Goal: Task Accomplishment & Management: Use online tool/utility

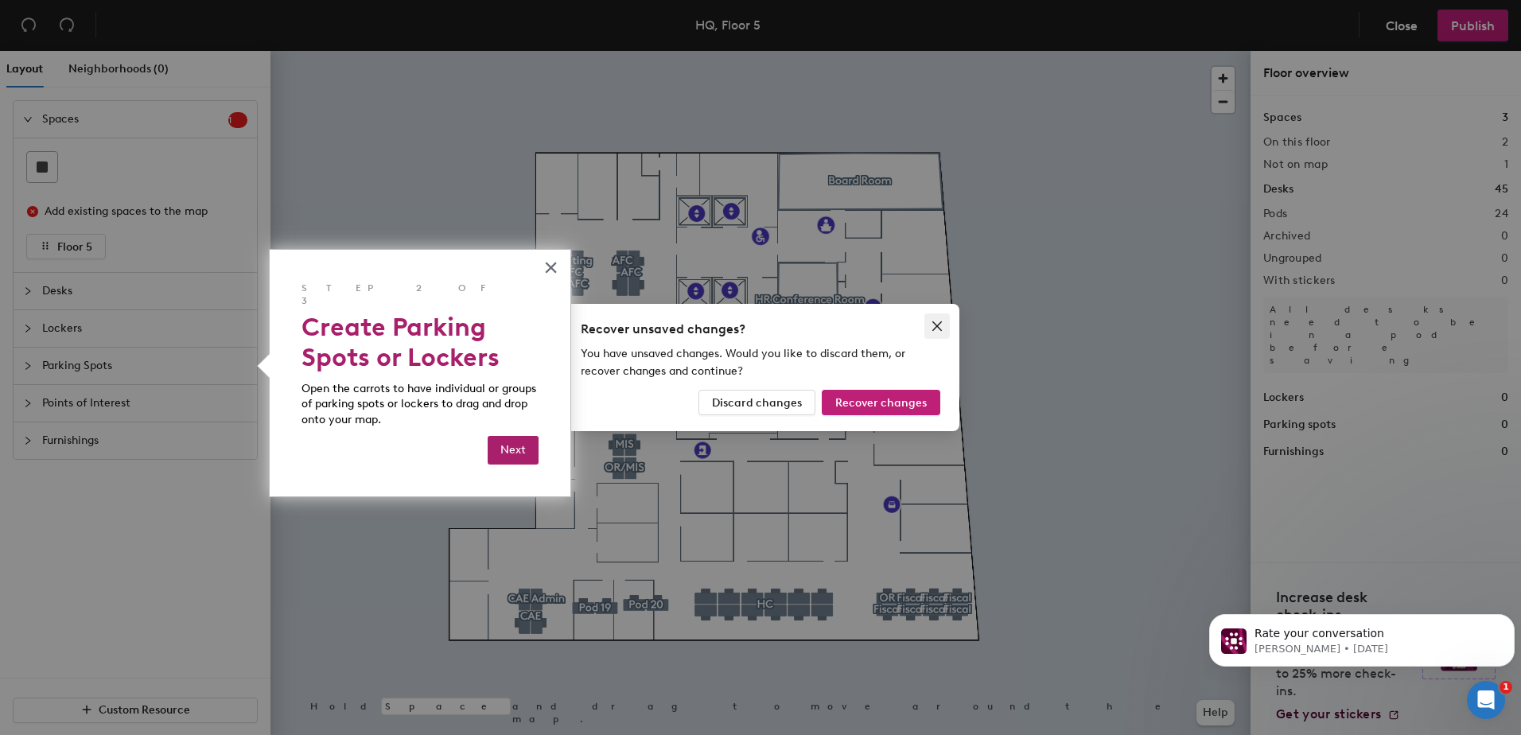
click at [941, 330] on icon "close" at bounding box center [937, 326] width 10 height 10
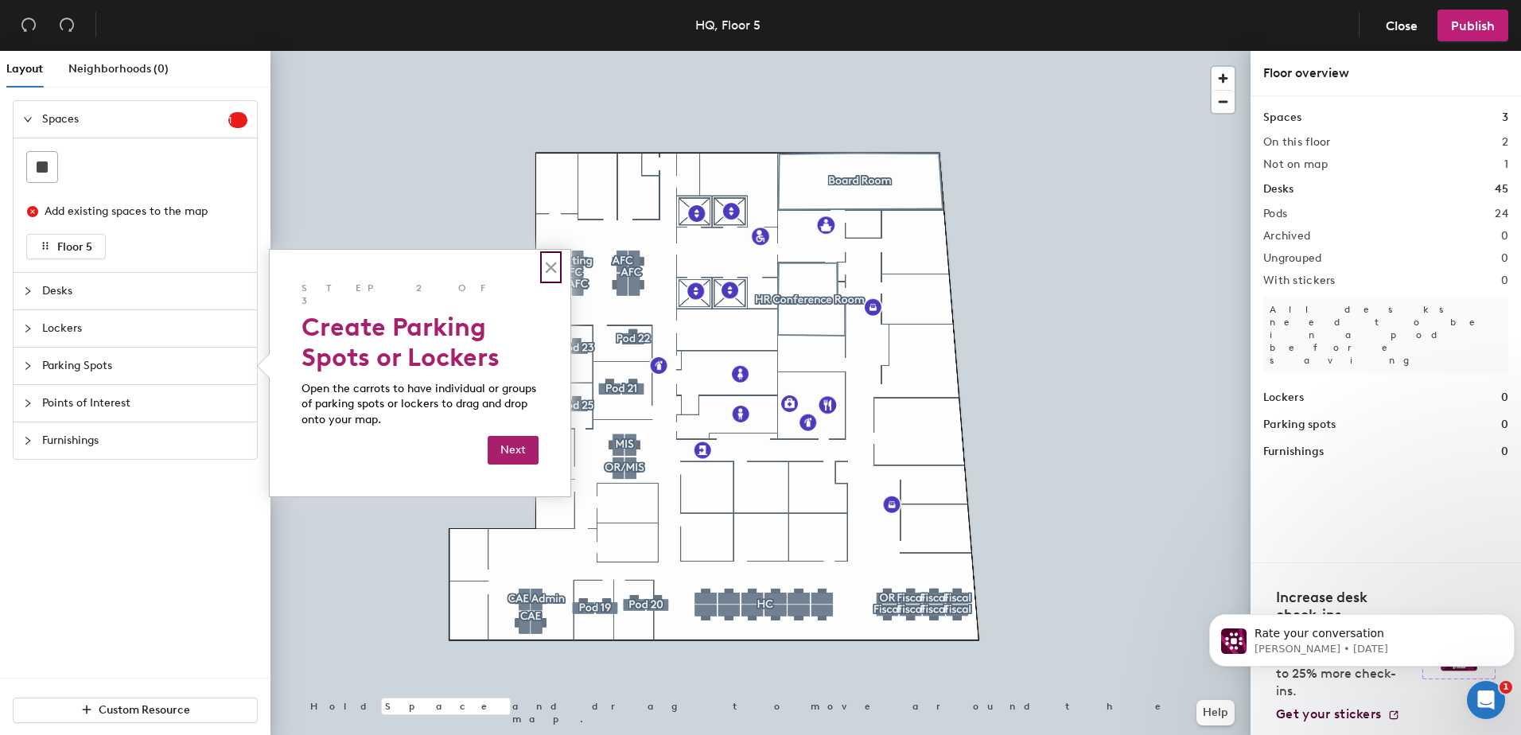
click at [546, 260] on button "×" at bounding box center [550, 266] width 15 height 25
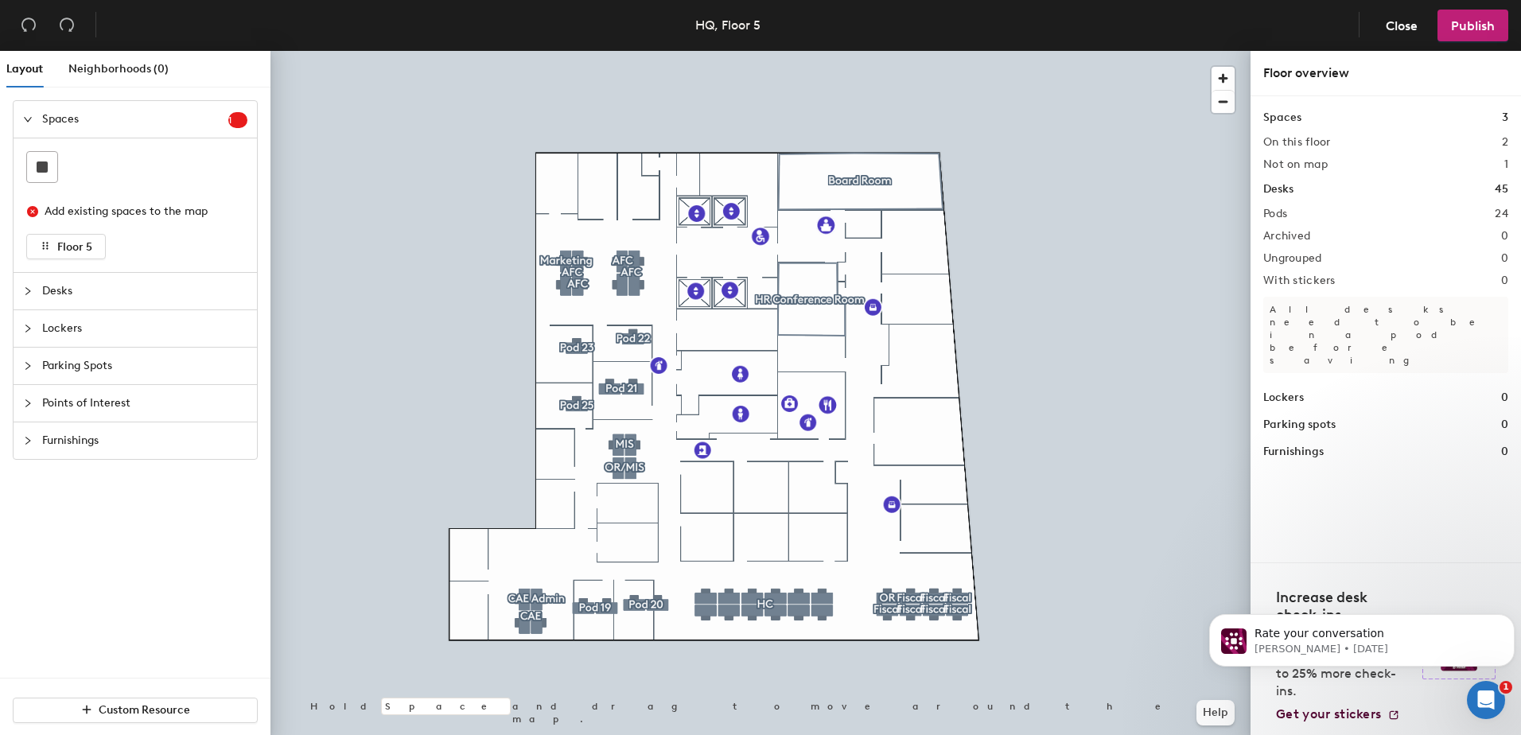
click at [94, 301] on span "Desks" at bounding box center [144, 291] width 205 height 37
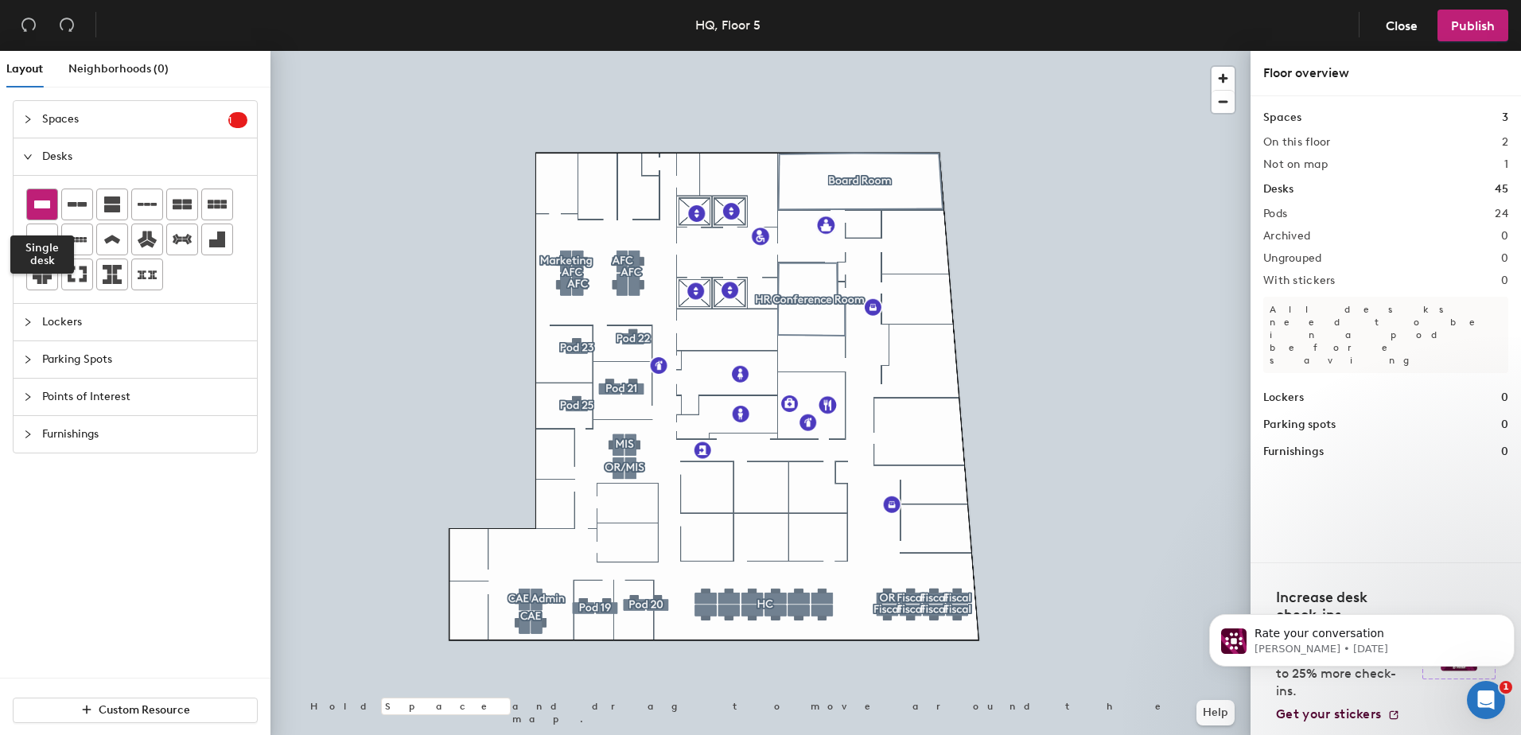
click at [45, 204] on icon at bounding box center [42, 204] width 16 height 8
click at [632, 348] on div "Layout Neighborhoods (0) Spaces 1 Add existing spaces to the map Floor 5 Desks …" at bounding box center [760, 396] width 1521 height 690
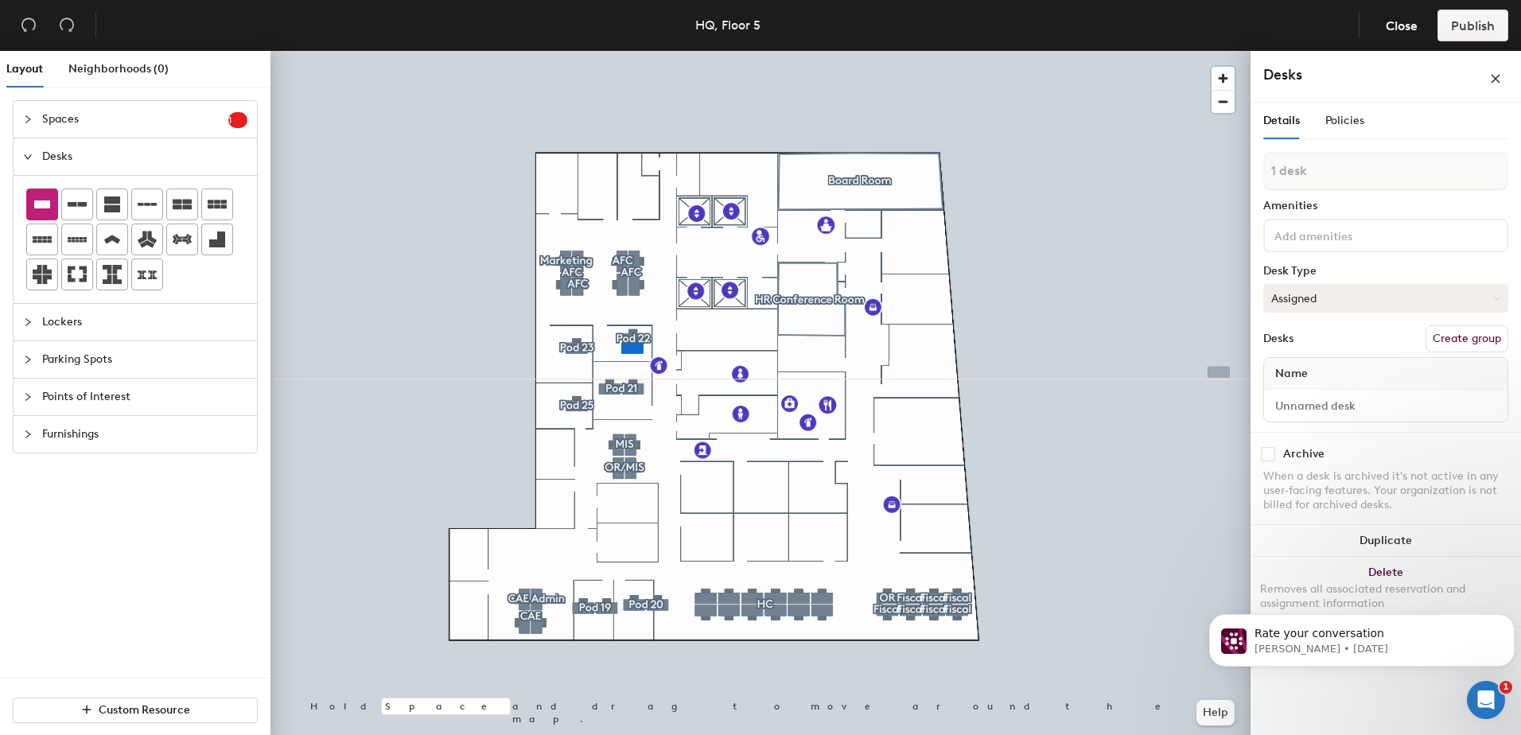
click at [1393, 299] on button "Assigned" at bounding box center [1385, 298] width 245 height 29
click at [1349, 297] on button "Assigned" at bounding box center [1385, 298] width 245 height 29
click at [1349, 293] on button "Assigned" at bounding box center [1385, 298] width 245 height 29
click at [1318, 368] on div "Name" at bounding box center [1385, 374] width 243 height 32
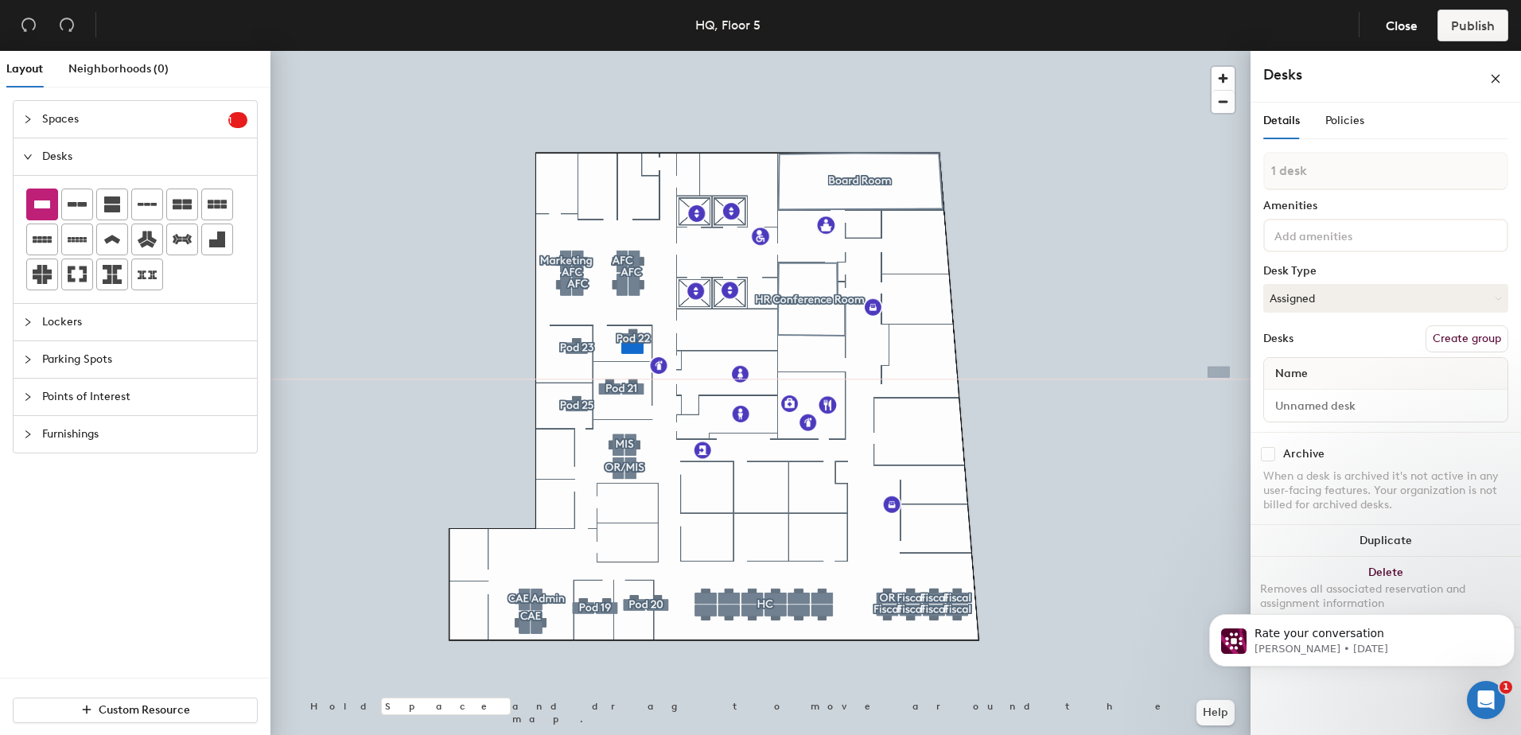
click at [1315, 369] on span "Name" at bounding box center [1291, 373] width 49 height 29
click at [1310, 304] on button "Assigned" at bounding box center [1385, 298] width 245 height 29
click at [1280, 346] on div "Assigned" at bounding box center [1343, 348] width 159 height 24
click at [1291, 374] on span "Name" at bounding box center [1291, 373] width 49 height 29
click at [1371, 377] on div "Name" at bounding box center [1385, 374] width 243 height 32
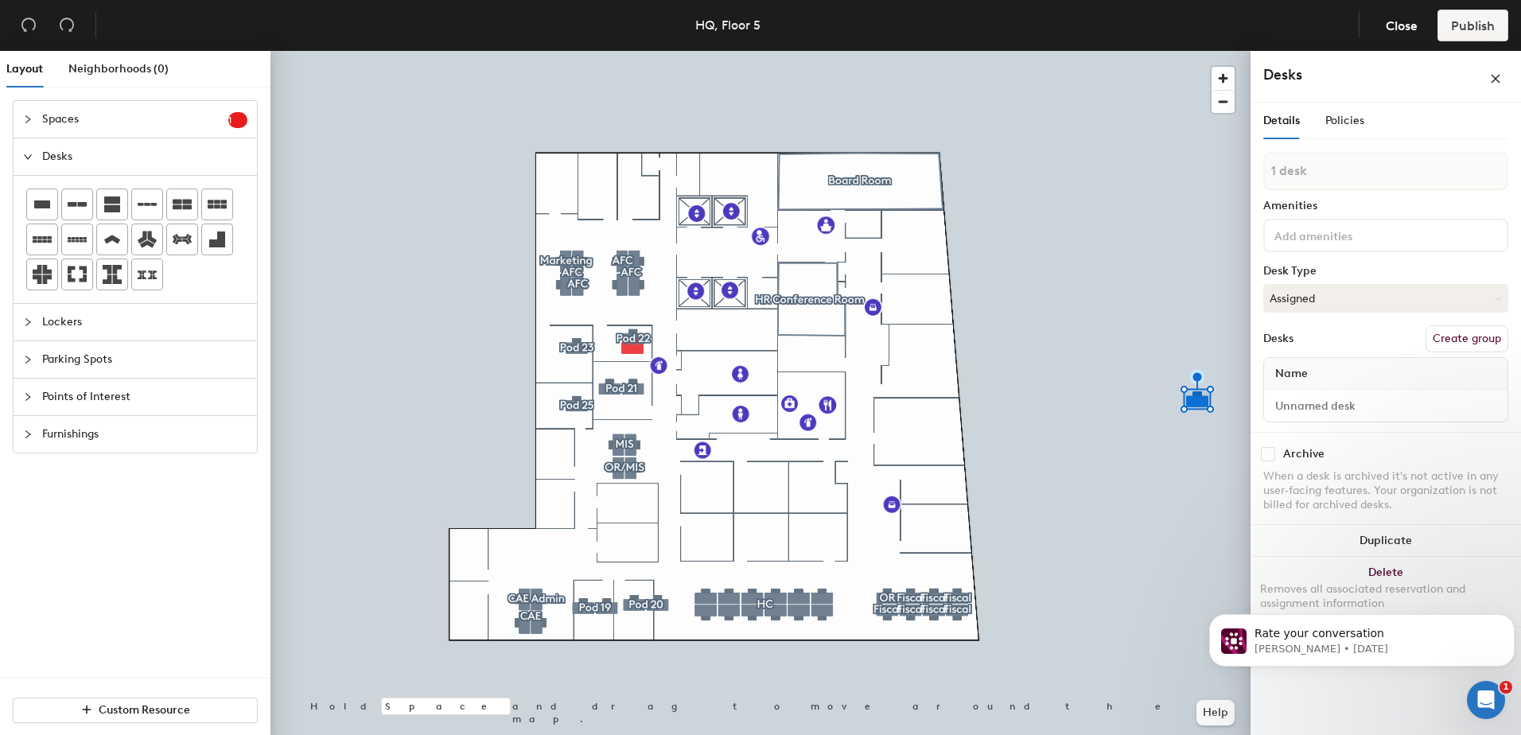
click at [1303, 372] on span "Name" at bounding box center [1291, 373] width 49 height 29
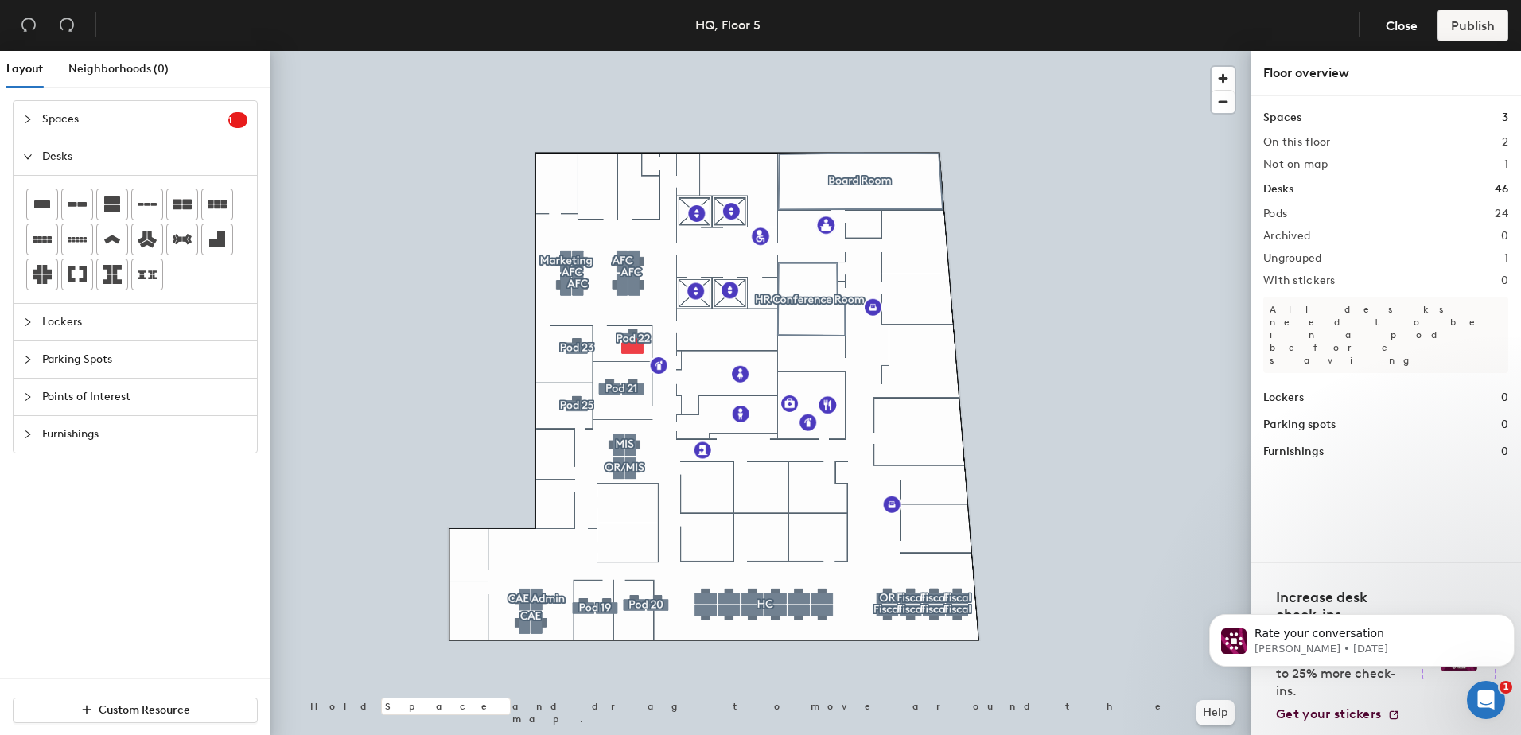
click at [620, 339] on div "Layout Neighborhoods (0) Spaces 1 Add existing spaces to the map Floor 5 Desks …" at bounding box center [760, 396] width 1521 height 690
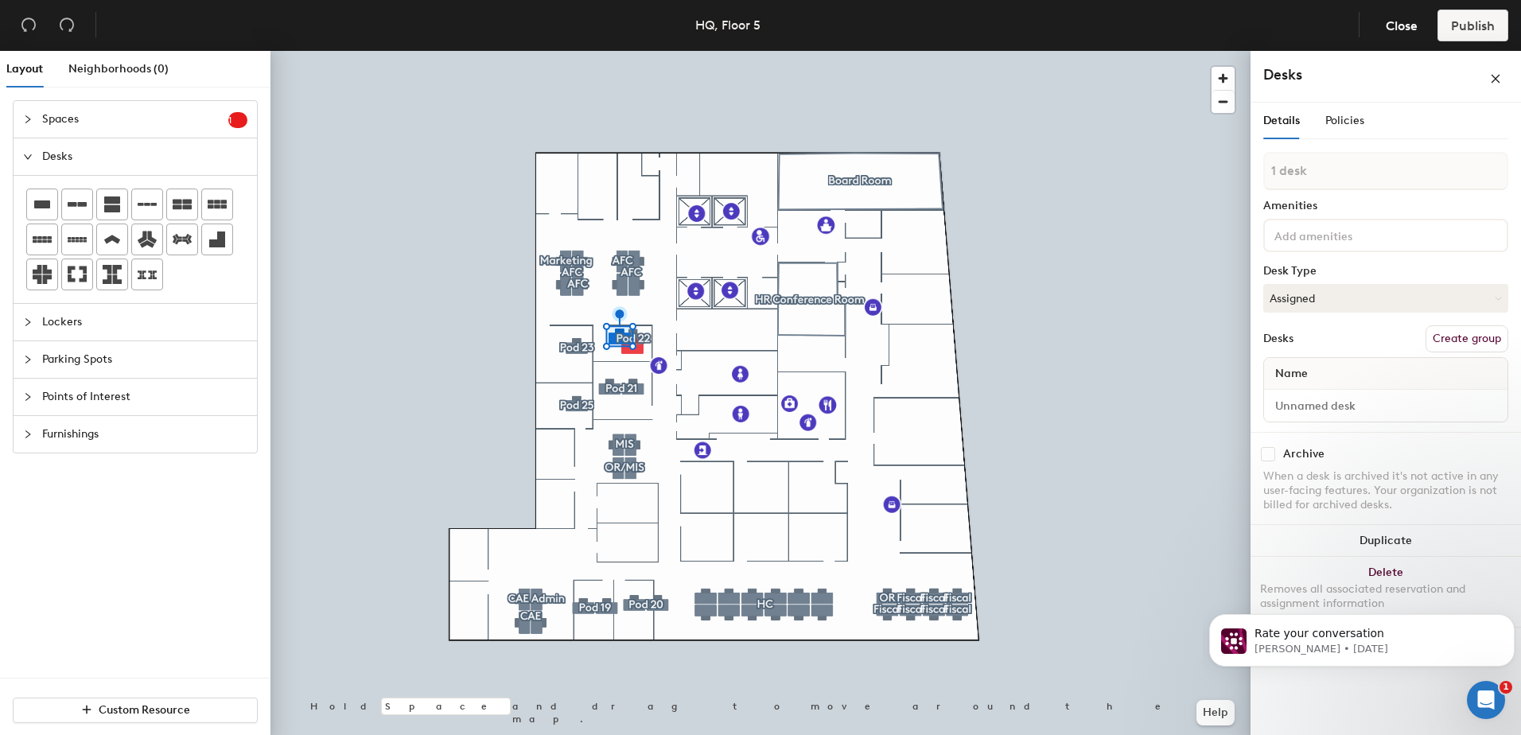
click at [1299, 374] on span "Name" at bounding box center [1291, 373] width 49 height 29
click at [1497, 300] on icon at bounding box center [1496, 298] width 7 height 7
click at [1272, 390] on div "Hoteled" at bounding box center [1343, 395] width 159 height 24
click at [1312, 368] on span "Name" at bounding box center [1291, 373] width 49 height 29
click at [1313, 368] on span "Name" at bounding box center [1291, 373] width 49 height 29
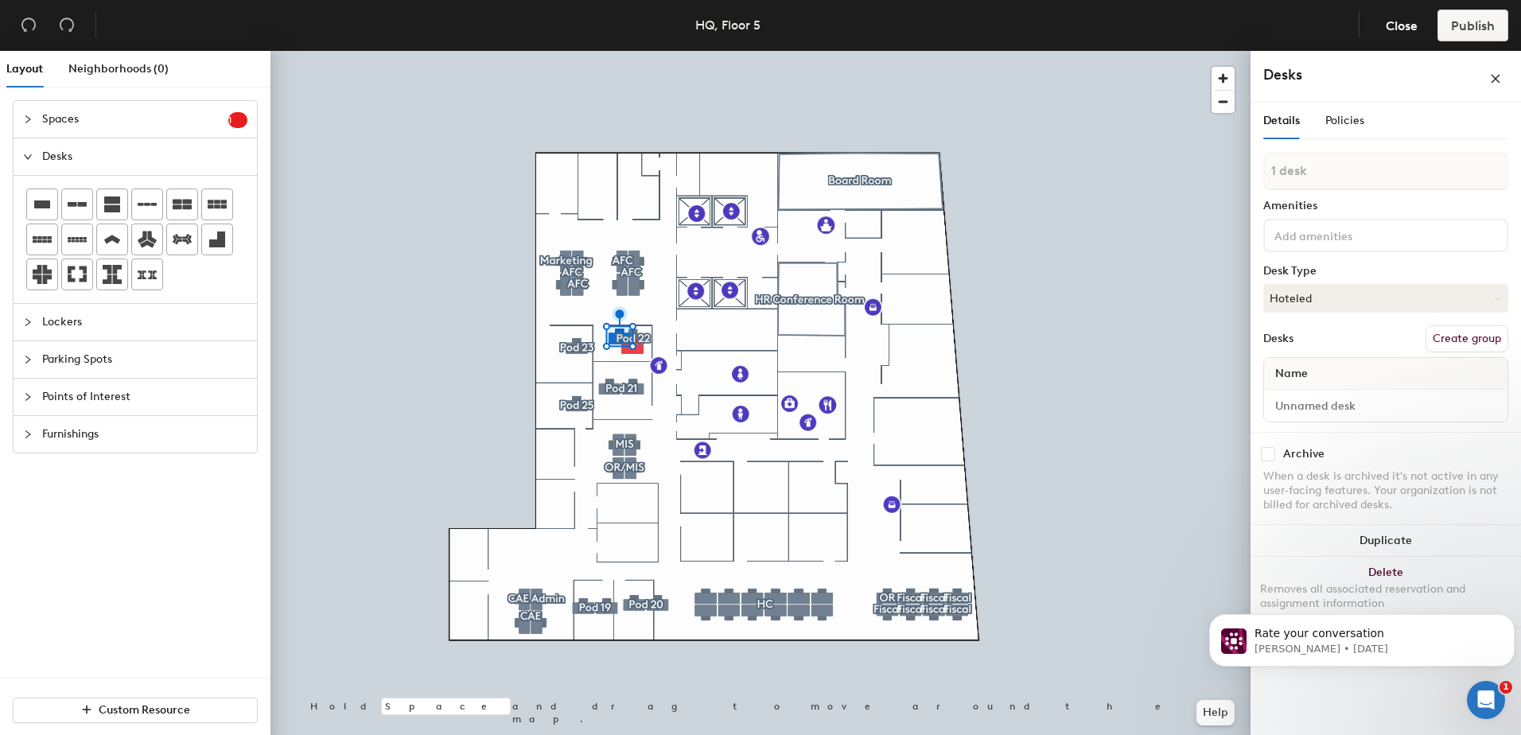
click at [1312, 372] on span "Name" at bounding box center [1291, 373] width 49 height 29
click at [1452, 338] on button "Create group" at bounding box center [1466, 338] width 83 height 27
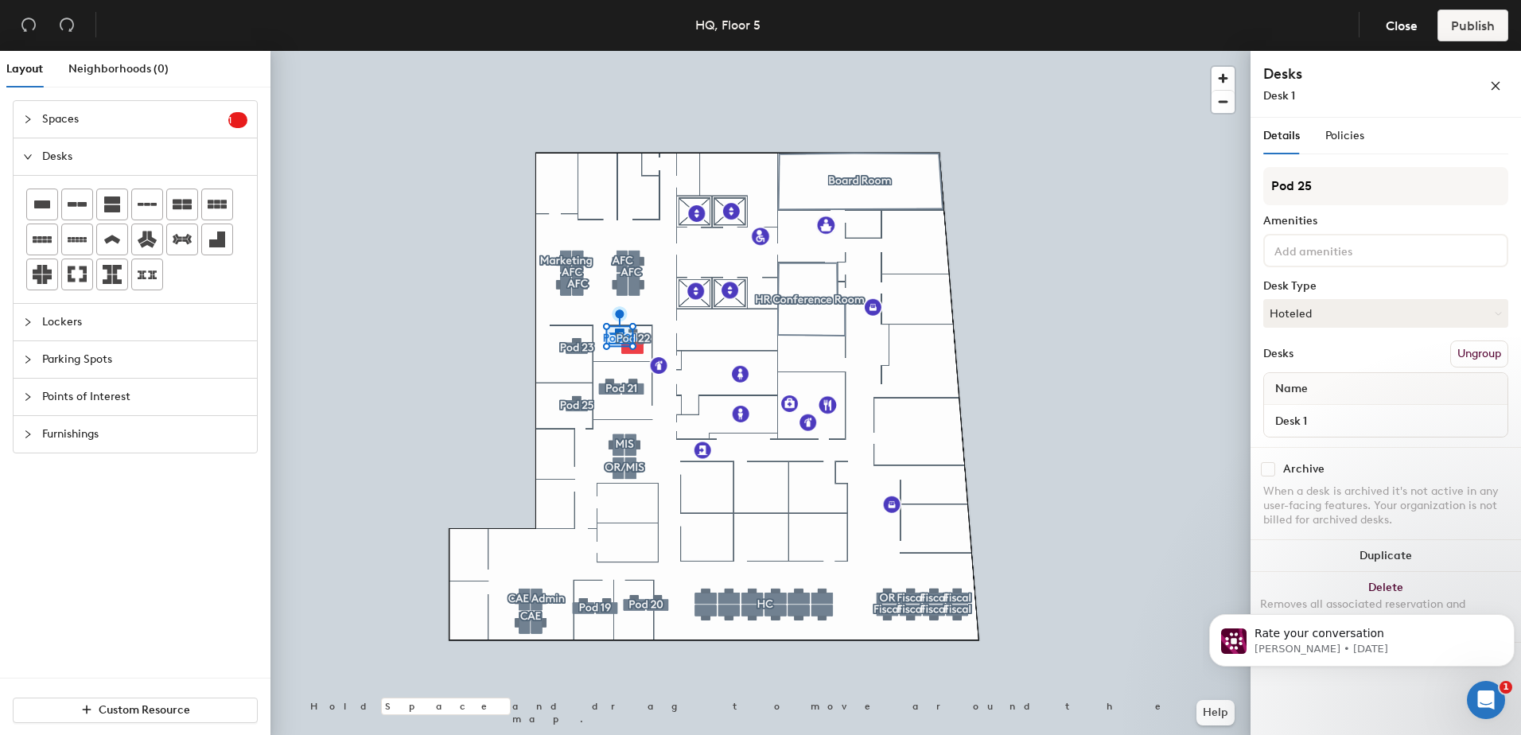
click at [1339, 389] on div "Name" at bounding box center [1385, 389] width 243 height 32
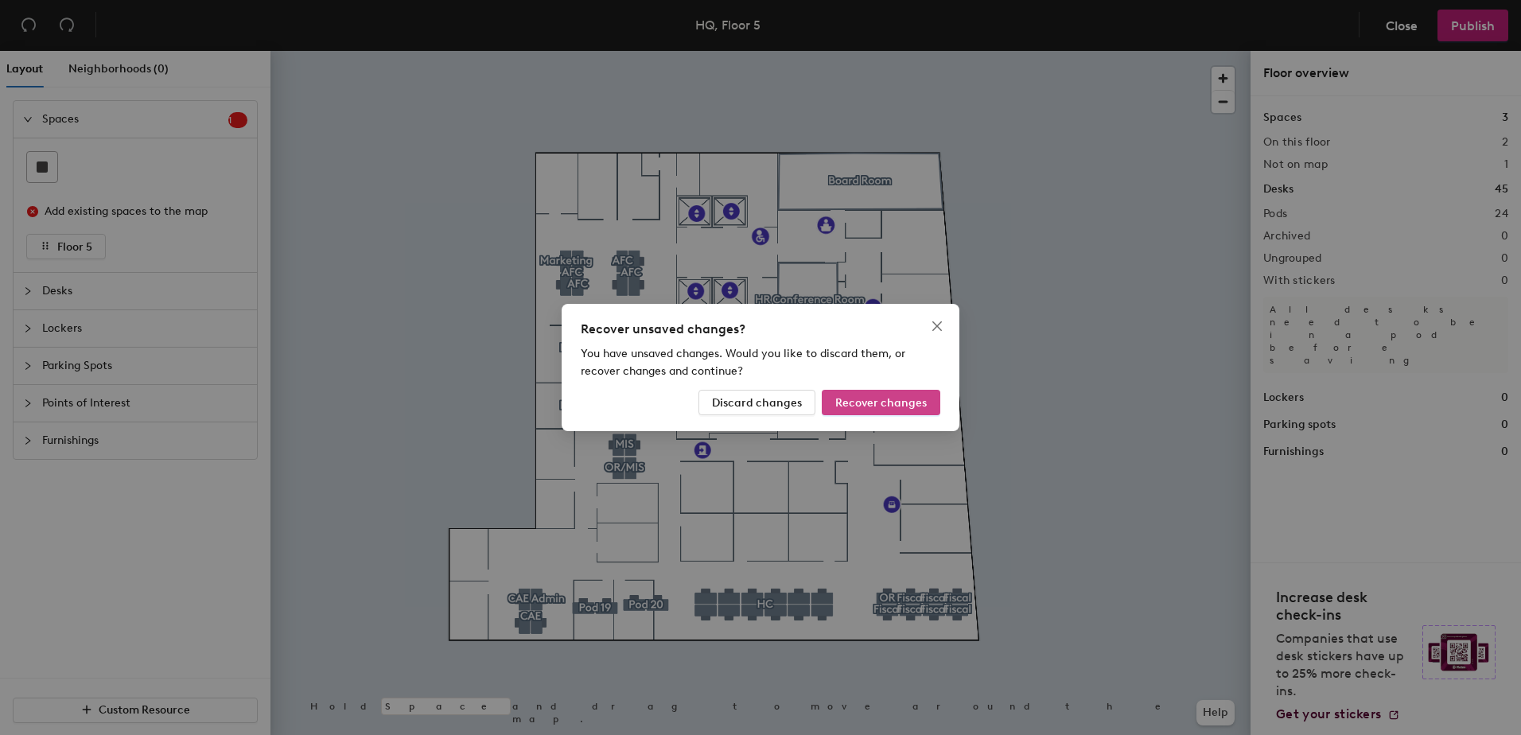
click at [879, 406] on span "Recover changes" at bounding box center [880, 403] width 91 height 14
